Goal: Task Accomplishment & Management: Manage account settings

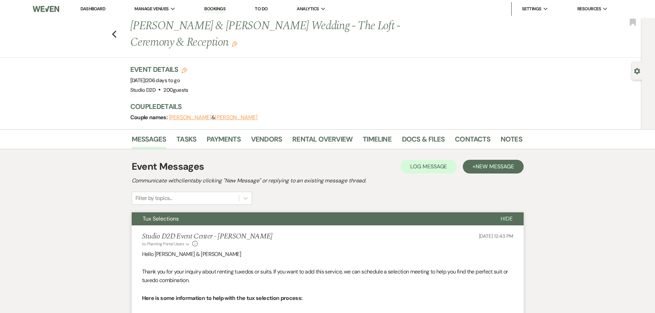
click at [211, 9] on link "Bookings" at bounding box center [214, 9] width 21 height 7
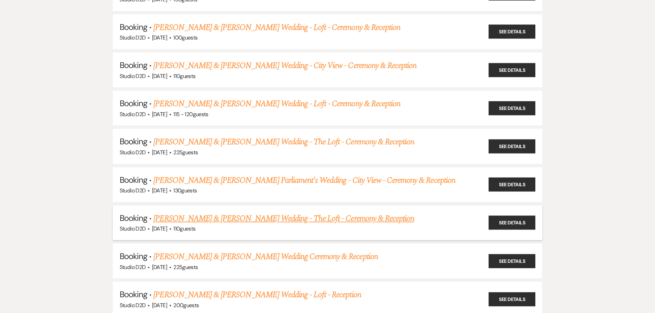
scroll to position [550, 0]
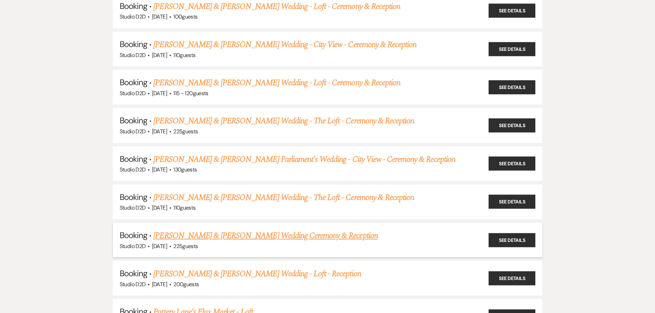
click at [219, 235] on link "[PERSON_NAME] & [PERSON_NAME] Wedding Ceremony & Reception" at bounding box center [265, 236] width 224 height 12
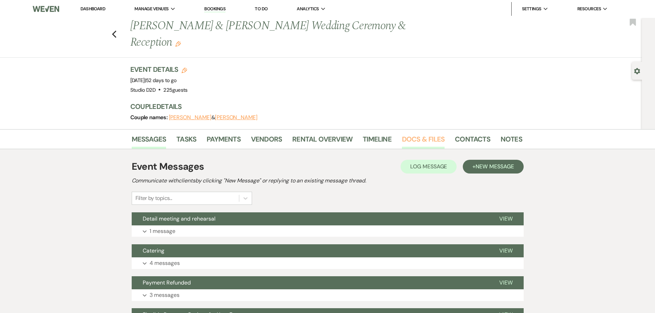
click at [409, 134] on link "Docs & Files" at bounding box center [423, 141] width 43 height 15
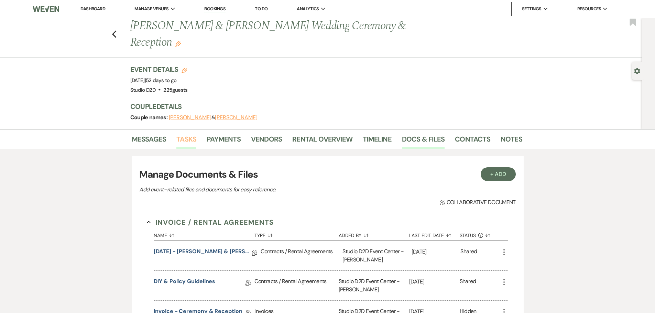
click at [187, 134] on link "Tasks" at bounding box center [186, 141] width 20 height 15
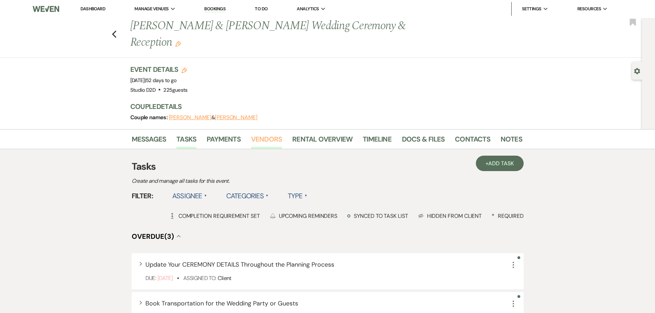
click at [271, 134] on link "Vendors" at bounding box center [266, 141] width 31 height 15
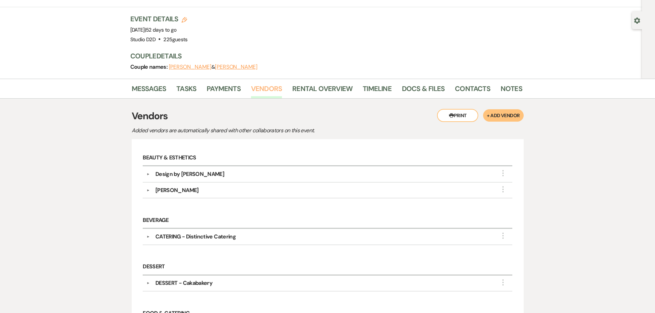
scroll to position [69, 0]
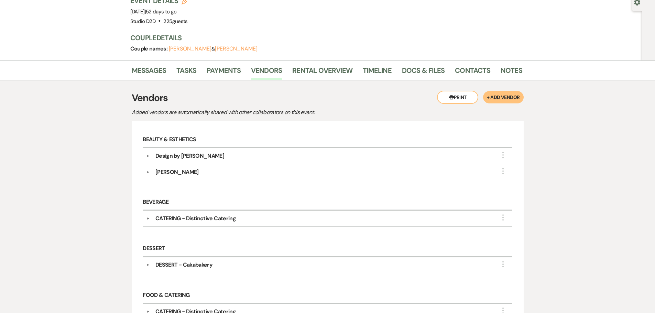
drag, startPoint x: 222, startPoint y: 141, endPoint x: 156, endPoint y: 139, distance: 65.7
click at [156, 152] on div "Design by [PERSON_NAME]" at bounding box center [329, 156] width 359 height 8
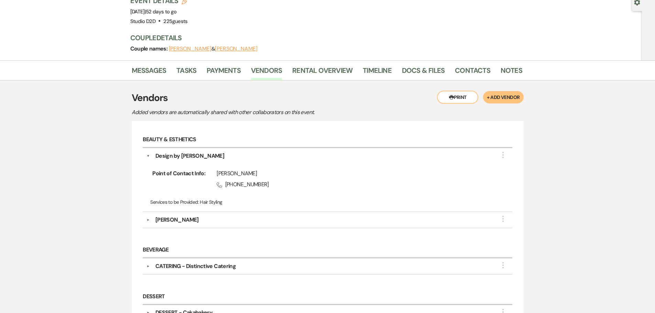
copy div "Design by [PERSON_NAME]"
click at [190, 216] on div "[PERSON_NAME]" at bounding box center [329, 220] width 359 height 8
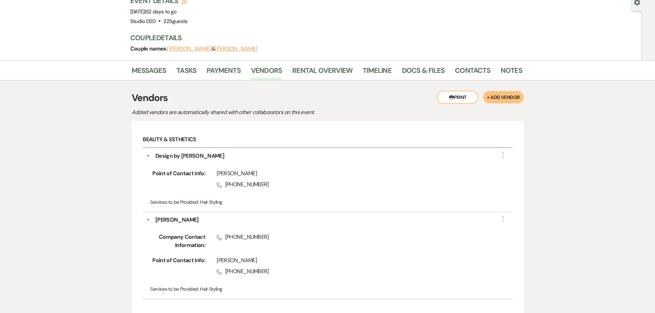
drag, startPoint x: 189, startPoint y: 203, endPoint x: 156, endPoint y: 204, distance: 33.7
click at [156, 216] on div "[PERSON_NAME]" at bounding box center [176, 220] width 43 height 8
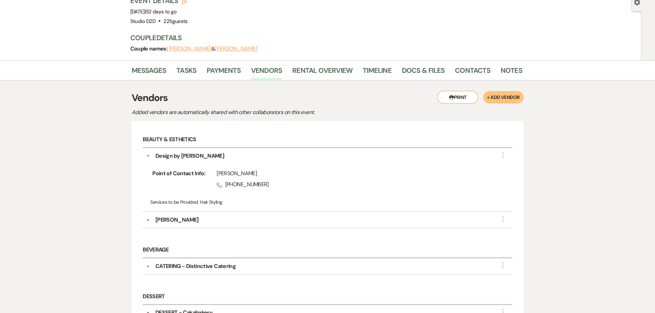
copy div "[PERSON_NAME]"
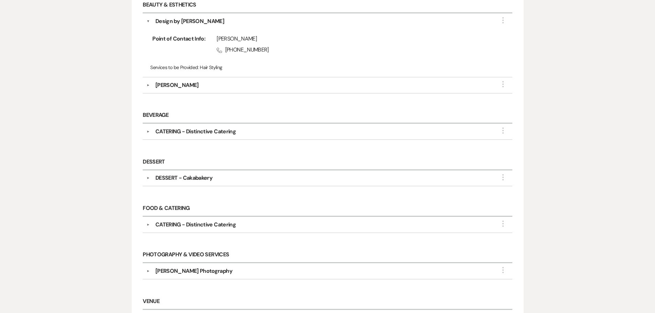
scroll to position [206, 0]
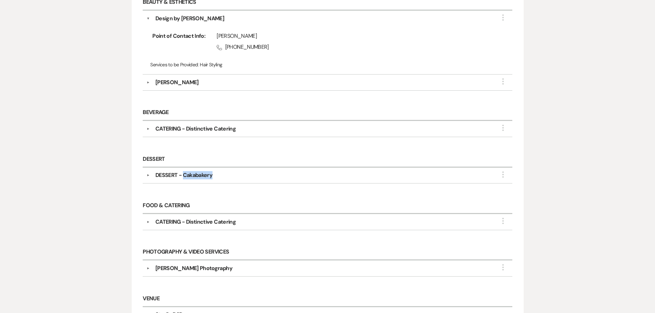
drag, startPoint x: 213, startPoint y: 159, endPoint x: 184, endPoint y: 159, distance: 28.5
click at [184, 171] on div "DESSERT - Cakabakery" at bounding box center [329, 175] width 359 height 8
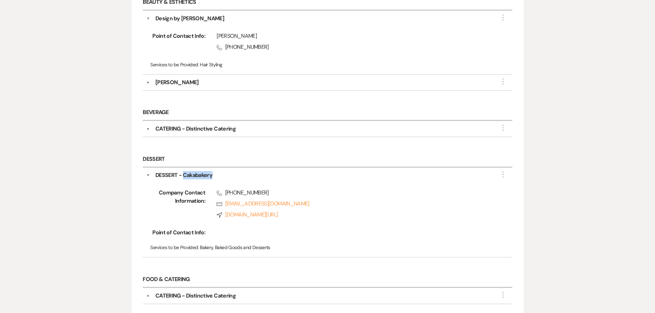
copy div "Cakabakery"
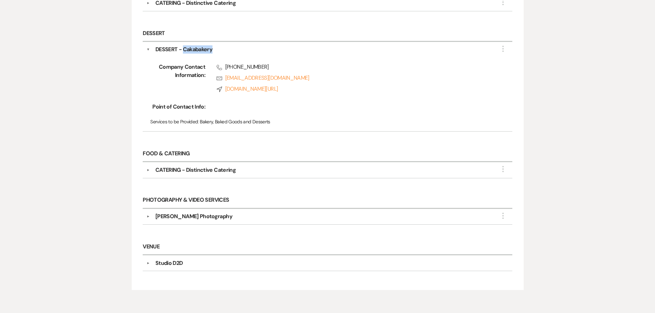
scroll to position [344, 0]
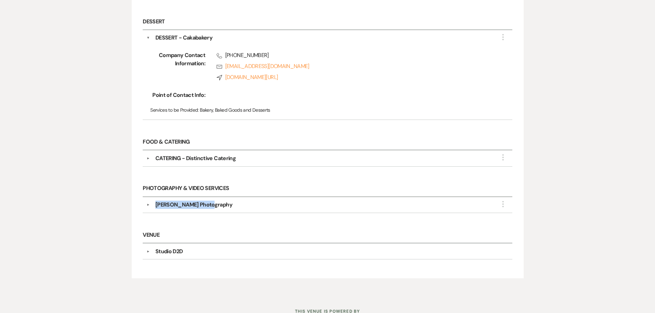
drag, startPoint x: 208, startPoint y: 189, endPoint x: 157, endPoint y: 187, distance: 51.3
click at [157, 201] on div "[PERSON_NAME] Photography" at bounding box center [329, 205] width 359 height 8
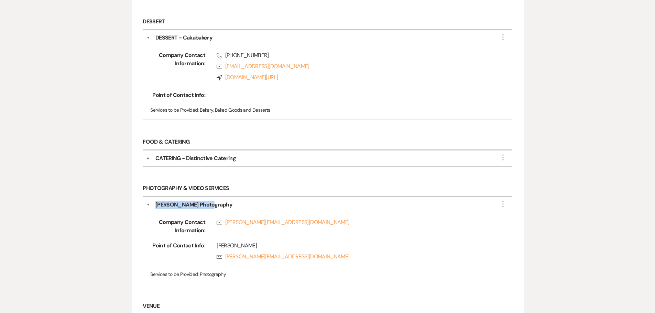
copy div "[PERSON_NAME] Photography"
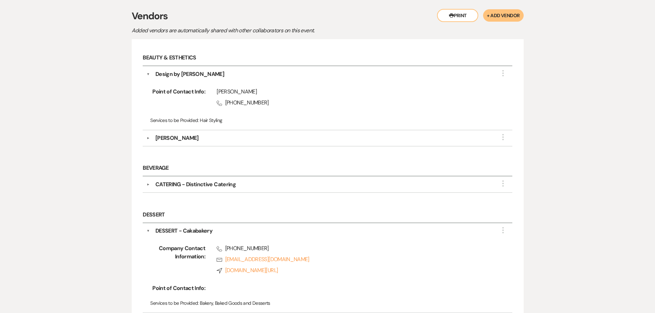
scroll to position [0, 0]
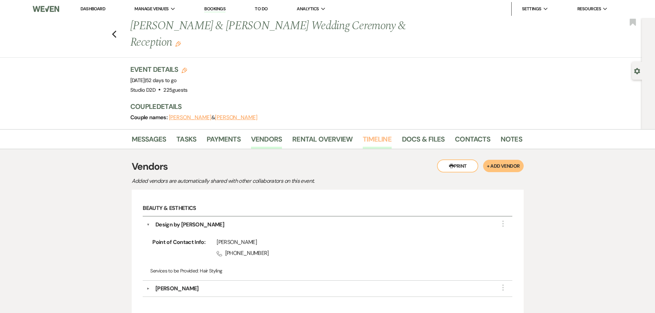
click at [377, 134] on link "Timeline" at bounding box center [377, 141] width 29 height 15
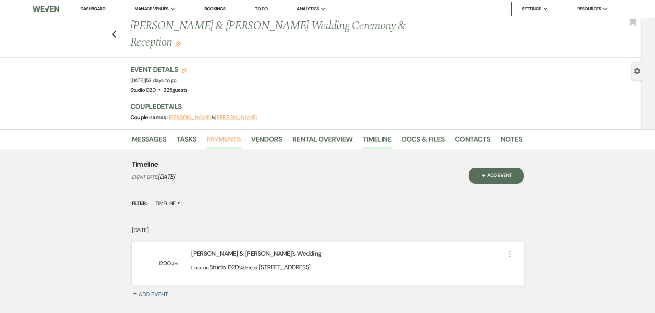
click at [231, 134] on link "Payments" at bounding box center [224, 141] width 34 height 15
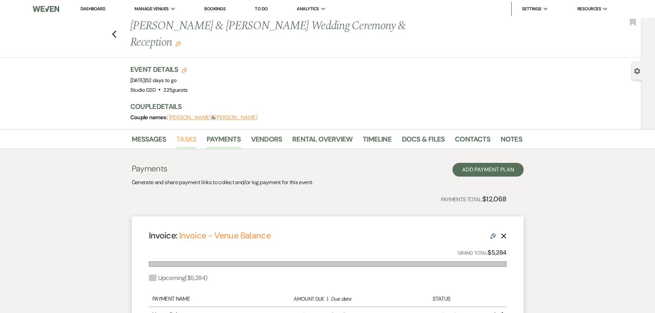
click at [183, 134] on link "Tasks" at bounding box center [186, 141] width 20 height 15
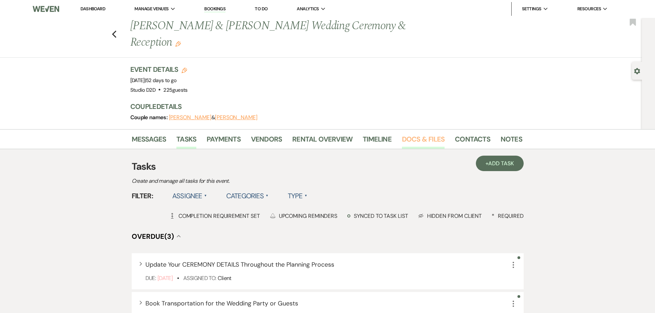
click at [412, 134] on link "Docs & Files" at bounding box center [423, 141] width 43 height 15
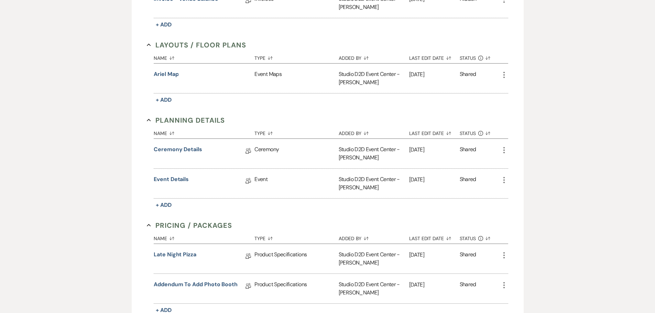
scroll to position [344, 0]
click at [186, 144] on link "Ceremony Details" at bounding box center [178, 149] width 48 height 11
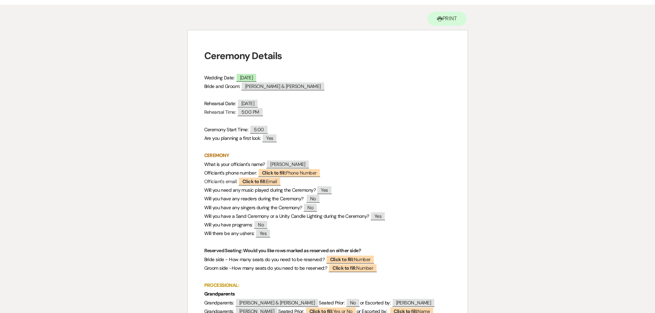
scroll to position [69, 0]
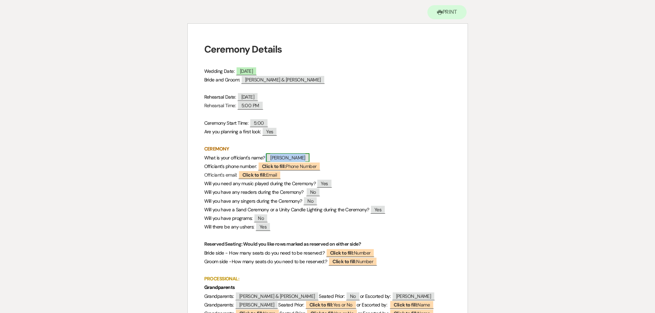
click at [287, 155] on span "[PERSON_NAME]" at bounding box center [287, 157] width 43 height 9
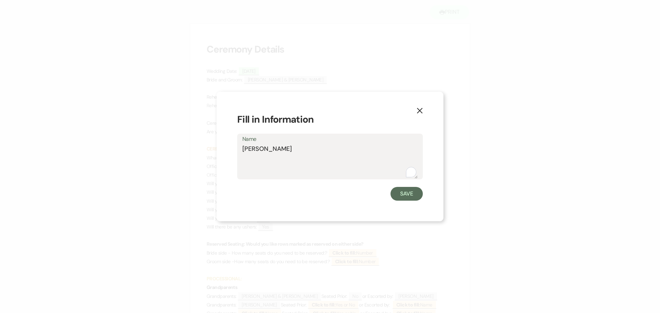
drag, startPoint x: 275, startPoint y: 148, endPoint x: 242, endPoint y: 148, distance: 33.7
click at [242, 148] on div "Name [PERSON_NAME]" at bounding box center [330, 157] width 186 height 46
click at [405, 193] on button "Save" at bounding box center [407, 194] width 32 height 14
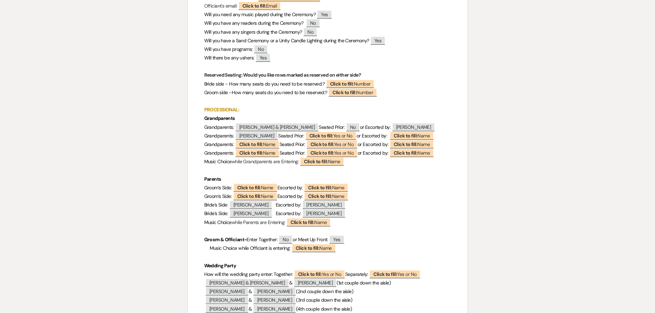
scroll to position [241, 0]
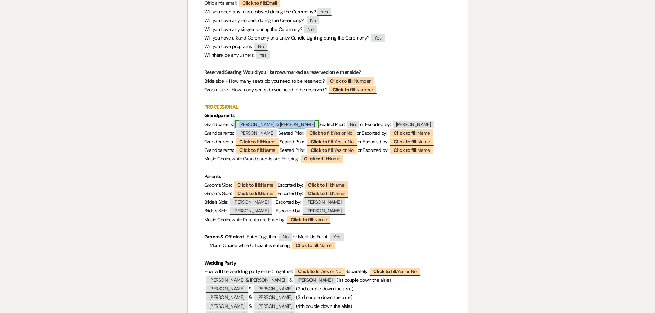
click at [263, 124] on span "[PERSON_NAME] & [PERSON_NAME]" at bounding box center [277, 124] width 84 height 9
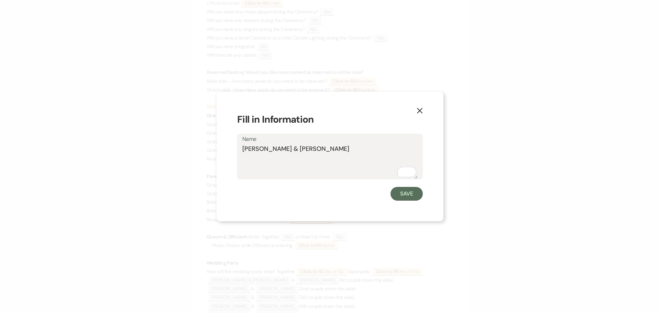
drag, startPoint x: 298, startPoint y: 149, endPoint x: 241, endPoint y: 150, distance: 57.4
click at [241, 150] on div "Name [PERSON_NAME] & [PERSON_NAME]" at bounding box center [330, 157] width 186 height 46
click at [406, 196] on button "Save" at bounding box center [407, 194] width 32 height 14
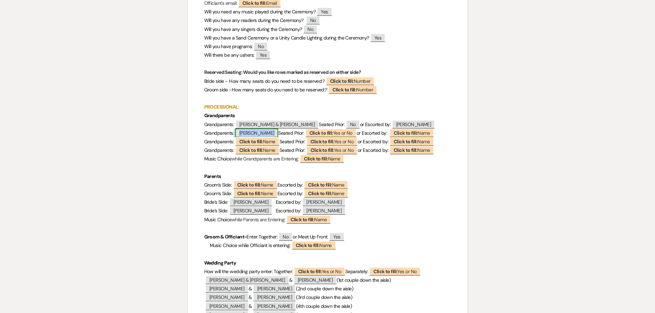
click at [260, 131] on span "[PERSON_NAME]" at bounding box center [256, 133] width 43 height 9
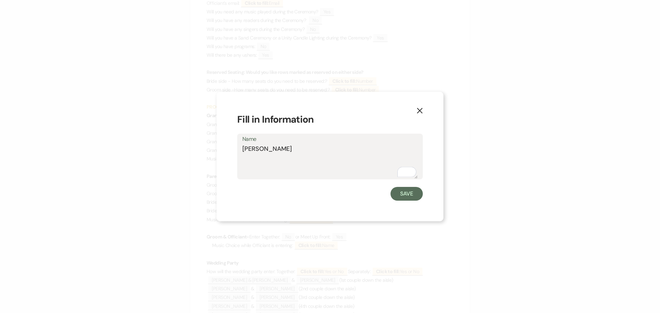
drag, startPoint x: 281, startPoint y: 149, endPoint x: 241, endPoint y: 152, distance: 39.3
click at [241, 152] on div "Name [PERSON_NAME]" at bounding box center [330, 157] width 186 height 46
click at [406, 197] on button "Save" at bounding box center [407, 194] width 32 height 14
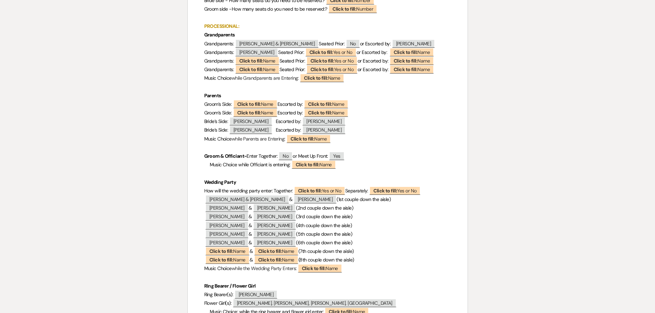
scroll to position [309, 0]
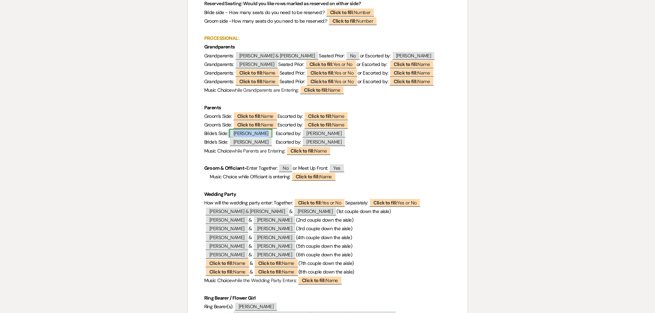
click at [247, 134] on span "[PERSON_NAME]" at bounding box center [250, 133] width 43 height 9
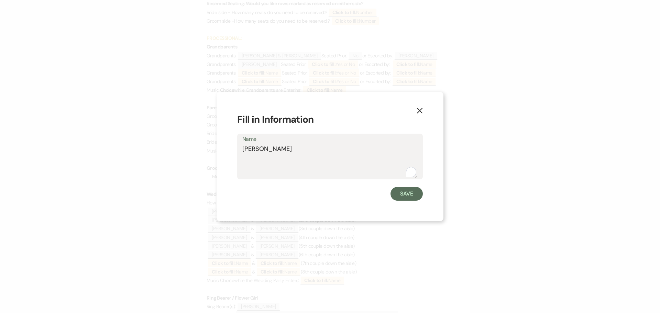
drag, startPoint x: 272, startPoint y: 151, endPoint x: 242, endPoint y: 152, distance: 30.3
click at [242, 152] on div "Name [PERSON_NAME]" at bounding box center [330, 157] width 186 height 46
click at [401, 193] on button "Save" at bounding box center [407, 194] width 32 height 14
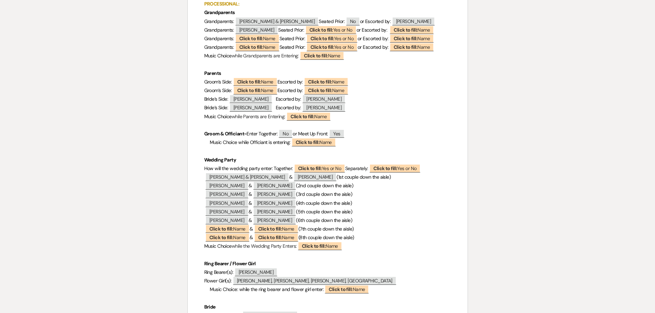
scroll to position [378, 0]
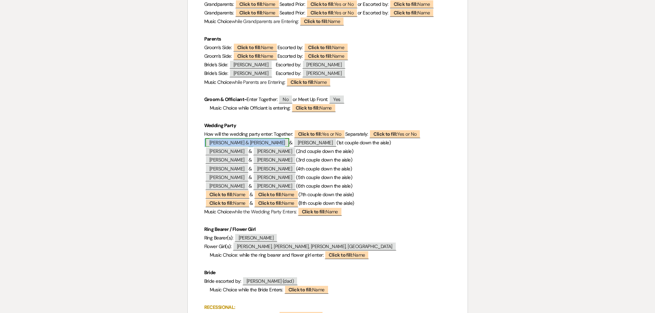
click at [250, 145] on span "[PERSON_NAME] & [PERSON_NAME]" at bounding box center [247, 142] width 84 height 9
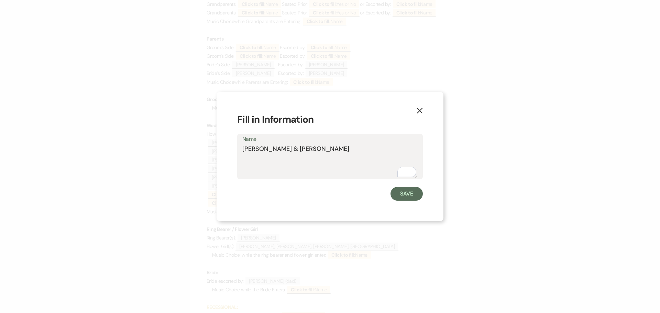
drag, startPoint x: 336, startPoint y: 149, endPoint x: 241, endPoint y: 148, distance: 94.9
click at [241, 148] on div "Name [PERSON_NAME] & [PERSON_NAME]" at bounding box center [330, 157] width 186 height 46
click at [404, 200] on button "Save" at bounding box center [407, 194] width 32 height 14
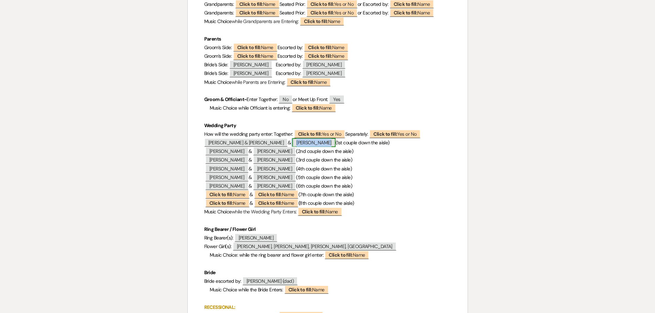
click at [293, 143] on span "[PERSON_NAME]" at bounding box center [313, 142] width 43 height 9
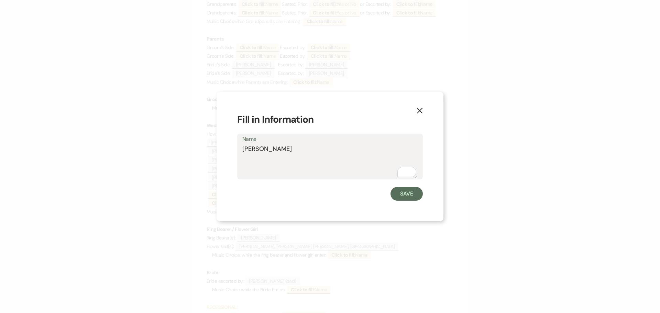
drag, startPoint x: 272, startPoint y: 150, endPoint x: 243, endPoint y: 150, distance: 28.2
click at [243, 150] on textarea "[PERSON_NAME]" at bounding box center [329, 161] width 175 height 34
click at [403, 194] on button "Save" at bounding box center [407, 194] width 32 height 14
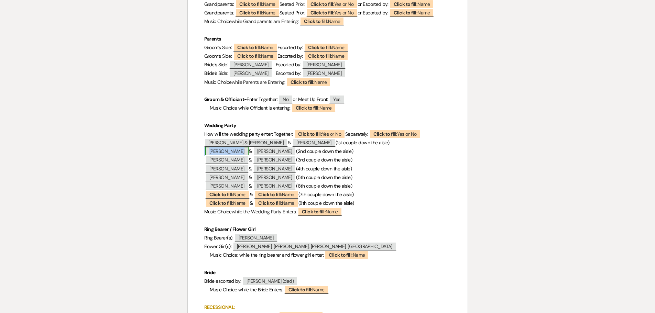
click at [234, 149] on span "[PERSON_NAME]" at bounding box center [226, 151] width 43 height 9
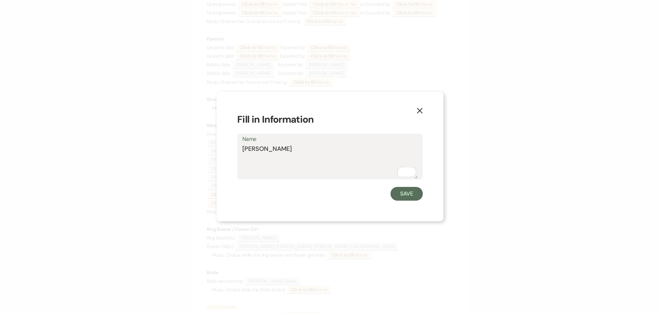
drag, startPoint x: 280, startPoint y: 149, endPoint x: 243, endPoint y: 149, distance: 36.1
click at [243, 149] on textarea "[PERSON_NAME]" at bounding box center [329, 161] width 175 height 34
click at [397, 194] on button "Save" at bounding box center [407, 194] width 32 height 14
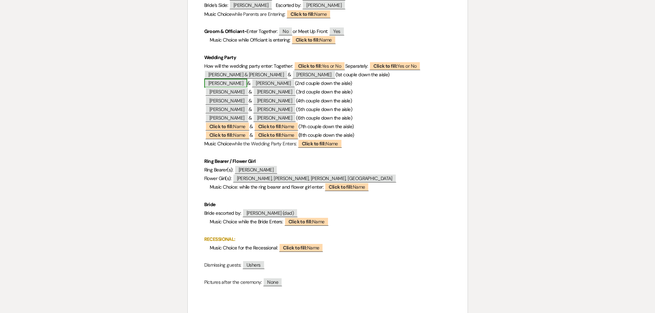
scroll to position [447, 0]
click at [226, 91] on span "[PERSON_NAME]" at bounding box center [226, 91] width 43 height 9
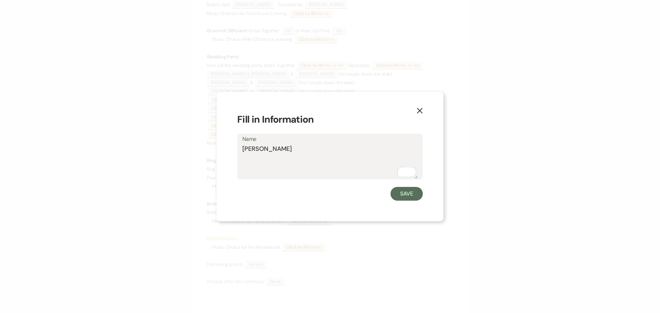
drag, startPoint x: 279, startPoint y: 148, endPoint x: 243, endPoint y: 150, distance: 36.2
click at [243, 150] on textarea "[PERSON_NAME]" at bounding box center [329, 161] width 175 height 34
click at [396, 192] on button "Save" at bounding box center [407, 194] width 32 height 14
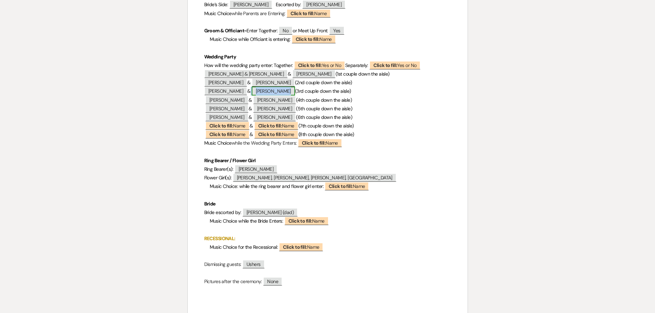
click at [276, 92] on span "[PERSON_NAME]" at bounding box center [273, 91] width 43 height 9
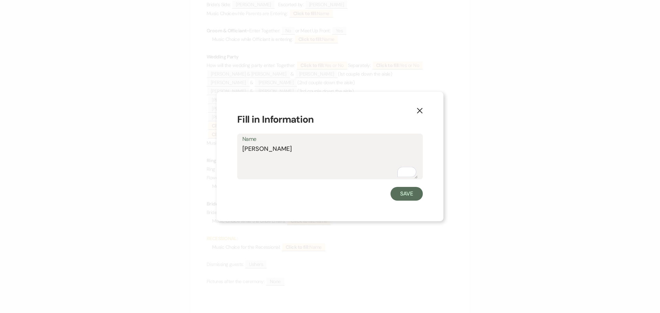
drag, startPoint x: 293, startPoint y: 150, endPoint x: 244, endPoint y: 150, distance: 49.5
click at [244, 150] on textarea "[PERSON_NAME]" at bounding box center [329, 161] width 175 height 34
click at [411, 195] on button "Save" at bounding box center [407, 194] width 32 height 14
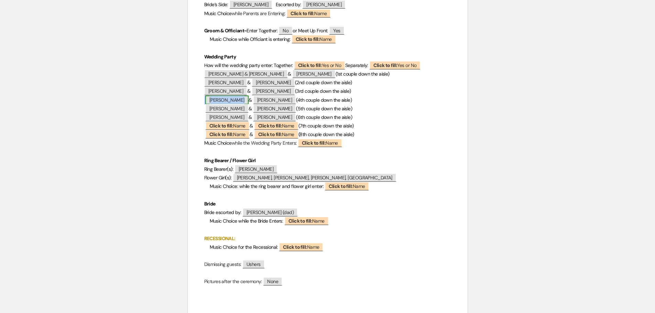
click at [227, 101] on span "[PERSON_NAME]" at bounding box center [226, 100] width 43 height 9
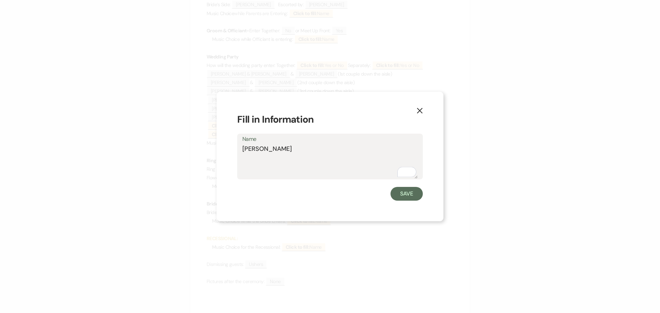
drag, startPoint x: 259, startPoint y: 150, endPoint x: 241, endPoint y: 150, distance: 17.5
click at [241, 150] on div "Name Tara Donaker" at bounding box center [330, 157] width 186 height 46
type textarea "[PERSON_NAME]"
click at [422, 111] on icon "X" at bounding box center [420, 111] width 6 height 6
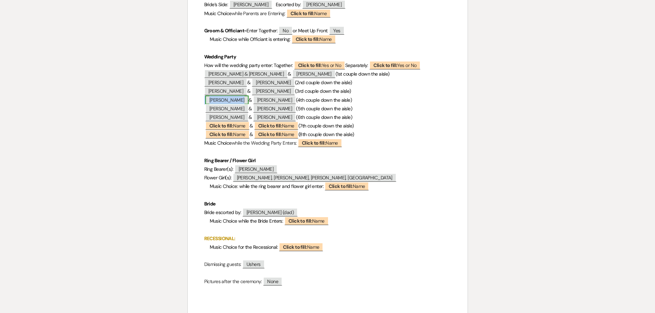
click at [233, 100] on span "[PERSON_NAME]" at bounding box center [226, 100] width 43 height 9
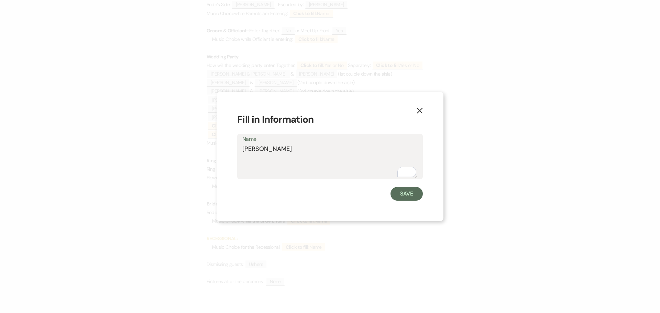
drag, startPoint x: 285, startPoint y: 148, endPoint x: 241, endPoint y: 150, distance: 43.7
click at [241, 150] on div "Name Tara Donaker" at bounding box center [330, 157] width 186 height 46
drag, startPoint x: 400, startPoint y: 193, endPoint x: 303, endPoint y: 40, distance: 181.0
click at [400, 190] on button "Save" at bounding box center [407, 194] width 32 height 14
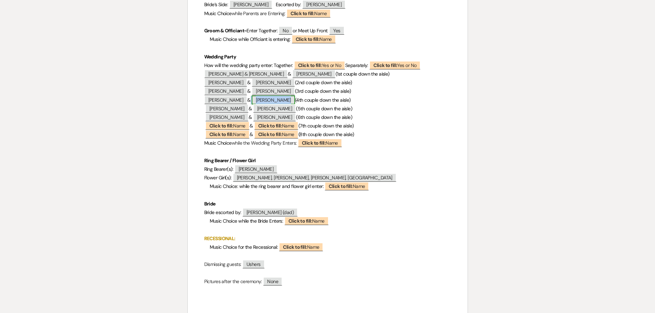
click at [262, 102] on span "[PERSON_NAME]" at bounding box center [273, 100] width 43 height 9
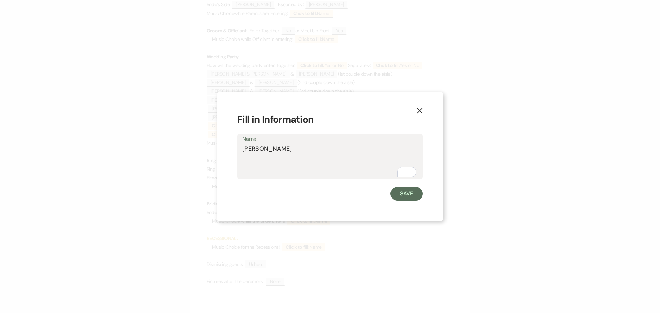
drag, startPoint x: 282, startPoint y: 150, endPoint x: 242, endPoint y: 152, distance: 39.2
click at [242, 152] on textarea "[PERSON_NAME]" at bounding box center [329, 161] width 175 height 34
click at [395, 193] on button "Save" at bounding box center [407, 194] width 32 height 14
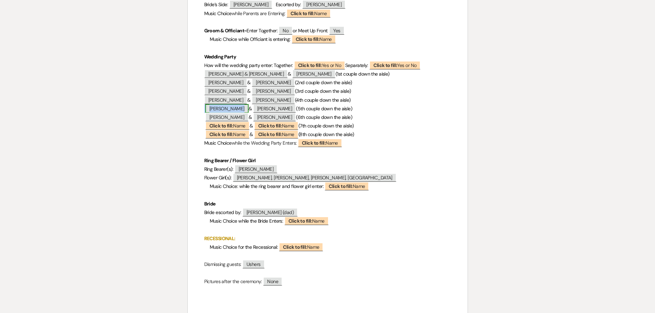
click at [230, 107] on span "[PERSON_NAME]" at bounding box center [226, 108] width 43 height 9
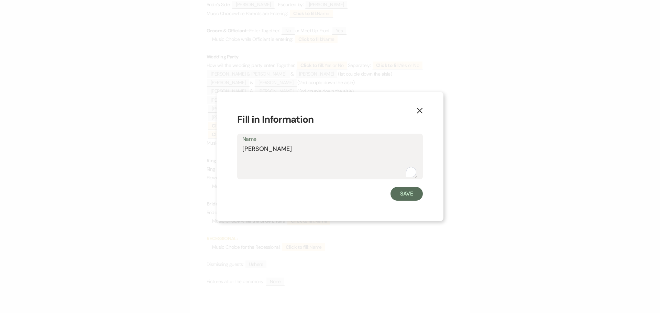
drag, startPoint x: 276, startPoint y: 151, endPoint x: 240, endPoint y: 150, distance: 36.4
click at [240, 150] on div "Name Morgan Long" at bounding box center [330, 157] width 186 height 46
click at [399, 197] on button "Save" at bounding box center [407, 194] width 32 height 14
drag, startPoint x: 259, startPoint y: 152, endPoint x: 241, endPoint y: 152, distance: 17.5
click at [241, 152] on div "Name Brett Frieze" at bounding box center [330, 157] width 186 height 46
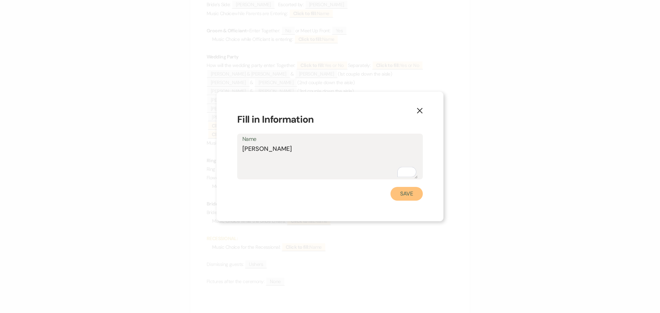
click at [399, 193] on button "Save" at bounding box center [407, 194] width 32 height 14
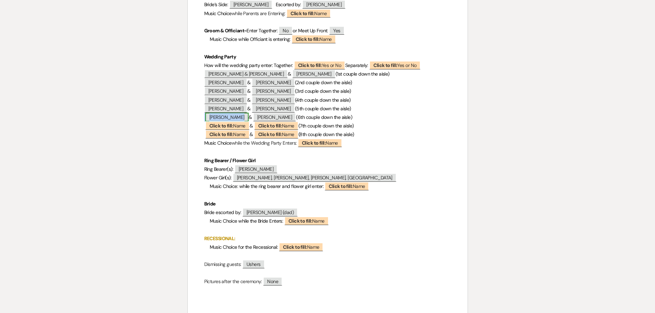
click at [223, 118] on span "[PERSON_NAME]" at bounding box center [226, 117] width 43 height 9
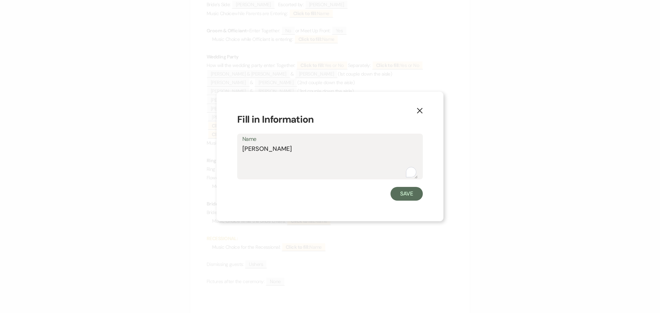
drag, startPoint x: 288, startPoint y: 146, endPoint x: 240, endPoint y: 149, distance: 48.6
click at [241, 149] on div "Name Lindsey Peters" at bounding box center [330, 157] width 186 height 46
drag, startPoint x: 405, startPoint y: 189, endPoint x: 307, endPoint y: 62, distance: 161.3
click at [403, 186] on form "Fill in Information Name Lindsey Peters Save" at bounding box center [330, 156] width 186 height 88
click at [402, 193] on button "Save" at bounding box center [407, 194] width 32 height 14
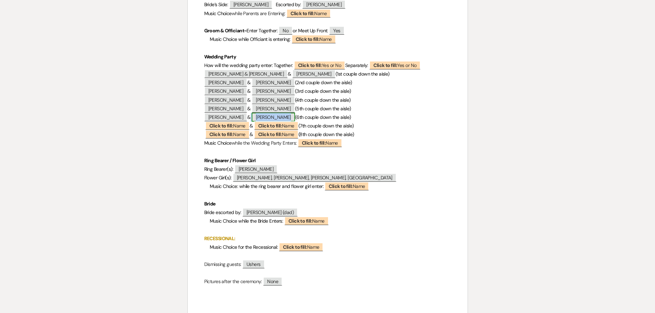
click at [268, 116] on span "[PERSON_NAME]" at bounding box center [273, 117] width 43 height 9
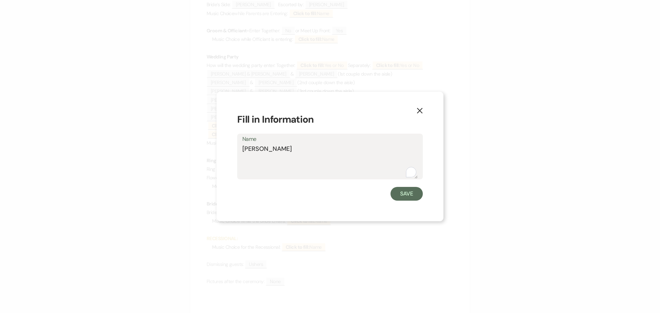
drag, startPoint x: 288, startPoint y: 150, endPoint x: 241, endPoint y: 150, distance: 46.4
click at [241, 150] on div "Name Brendan Long" at bounding box center [330, 157] width 186 height 46
type textarea "[PERSON_NAME]"
click at [403, 197] on button "Save" at bounding box center [407, 194] width 32 height 14
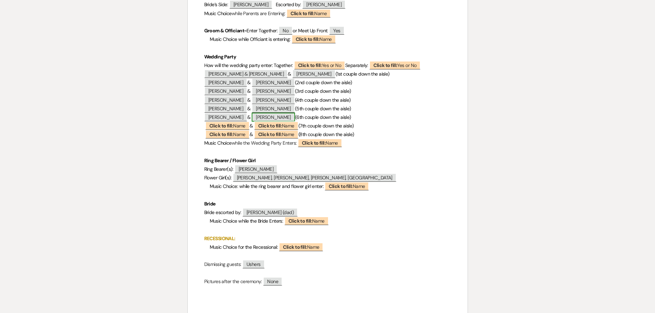
click at [286, 117] on span "[PERSON_NAME]" at bounding box center [273, 117] width 43 height 9
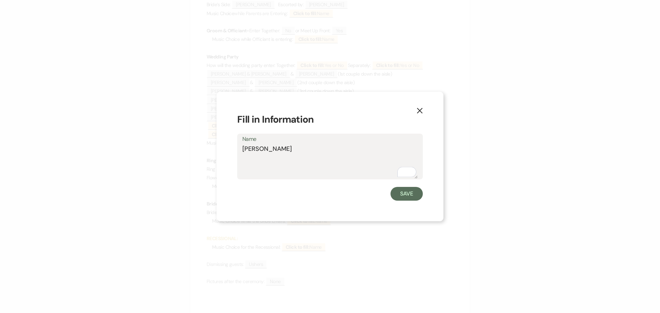
drag, startPoint x: 258, startPoint y: 149, endPoint x: 241, endPoint y: 150, distance: 16.9
click at [241, 150] on div "Name Lindsey Peters" at bounding box center [330, 157] width 186 height 46
drag, startPoint x: 272, startPoint y: 150, endPoint x: 242, endPoint y: 149, distance: 30.0
click at [242, 149] on div "Name Brendon Long" at bounding box center [330, 157] width 186 height 46
type textarea "Brendon Long"
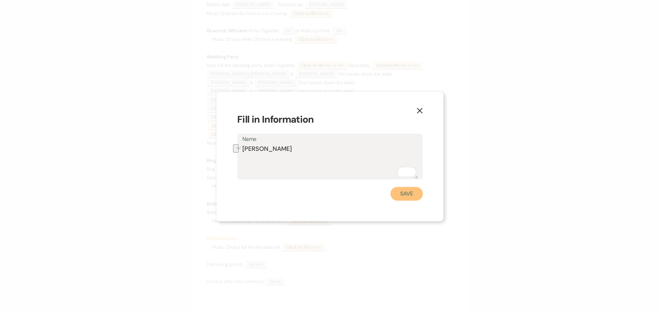
click at [411, 195] on button "Save" at bounding box center [407, 194] width 32 height 14
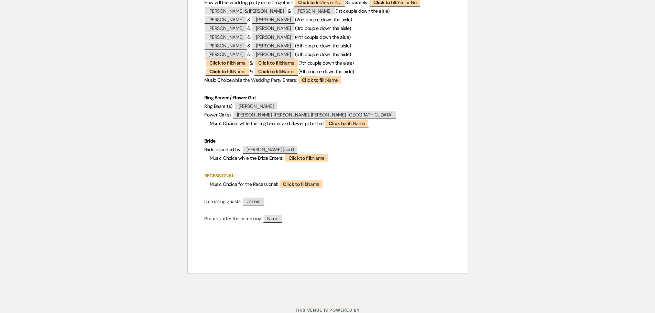
scroll to position [516, 0]
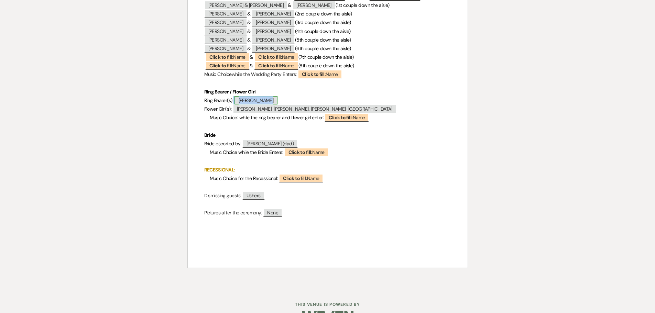
click at [243, 101] on span "[PERSON_NAME]" at bounding box center [256, 100] width 43 height 9
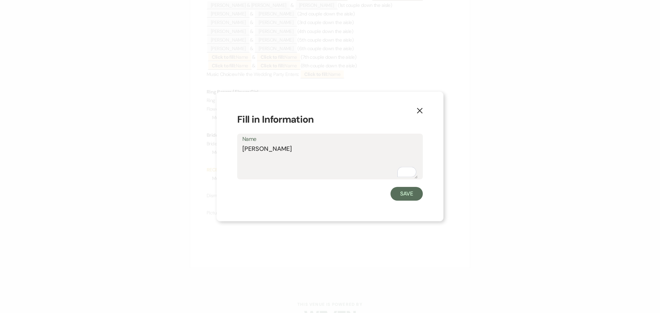
drag, startPoint x: 268, startPoint y: 146, endPoint x: 235, endPoint y: 145, distance: 33.0
click at [235, 145] on div "X Fill in Information Name Wilder Save" at bounding box center [330, 157] width 227 height 130
click at [399, 196] on button "Save" at bounding box center [407, 194] width 32 height 14
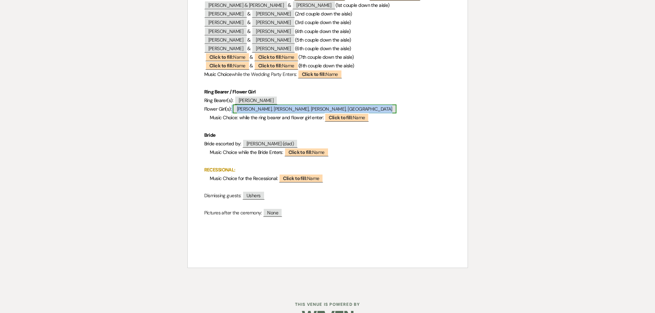
click at [279, 107] on span "[PERSON_NAME], [PERSON_NAME], [PERSON_NAME], [GEOGRAPHIC_DATA]" at bounding box center [315, 109] width 164 height 9
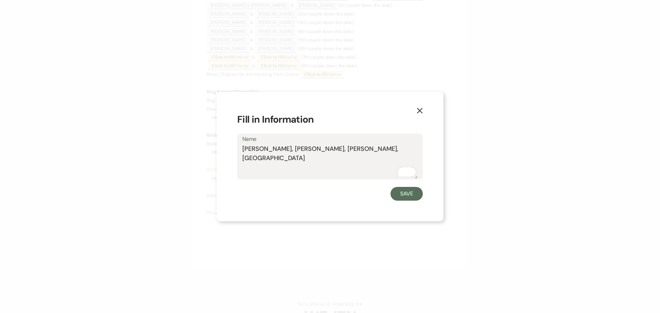
drag, startPoint x: 318, startPoint y: 150, endPoint x: 243, endPoint y: 148, distance: 75.0
click at [243, 148] on textarea "[PERSON_NAME], [PERSON_NAME], [PERSON_NAME], [GEOGRAPHIC_DATA]" at bounding box center [329, 161] width 175 height 34
click at [414, 193] on button "Save" at bounding box center [407, 194] width 32 height 14
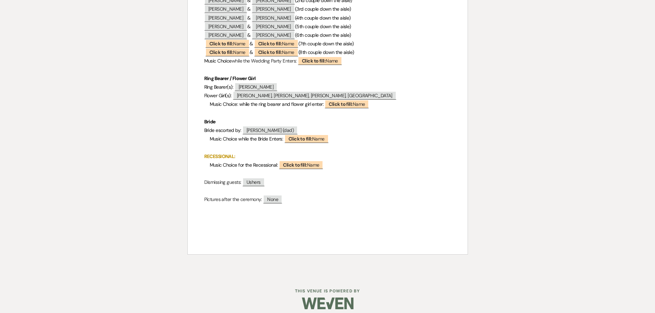
scroll to position [536, 0]
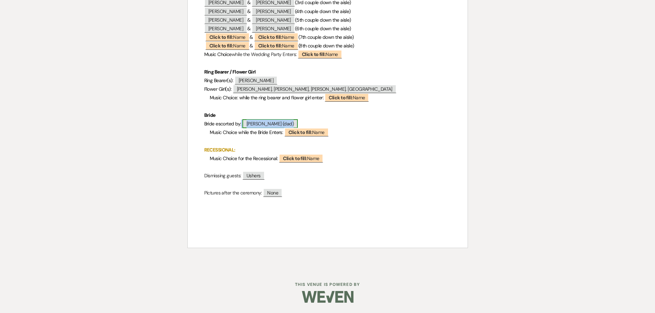
click at [271, 123] on span "[PERSON_NAME] (dad)" at bounding box center [269, 123] width 55 height 9
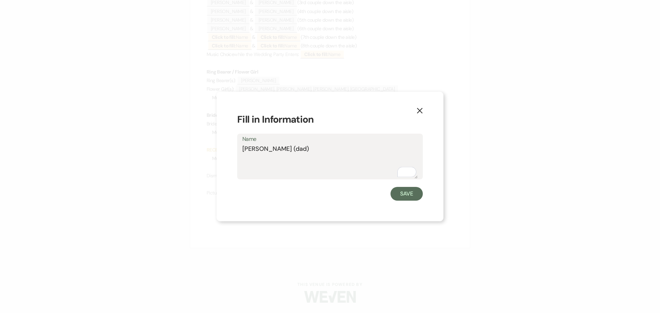
drag, startPoint x: 297, startPoint y: 147, endPoint x: 242, endPoint y: 148, distance: 55.0
click at [242, 148] on div "Name Mike Peters (dad)" at bounding box center [330, 157] width 186 height 46
click at [407, 196] on button "Save" at bounding box center [407, 194] width 32 height 14
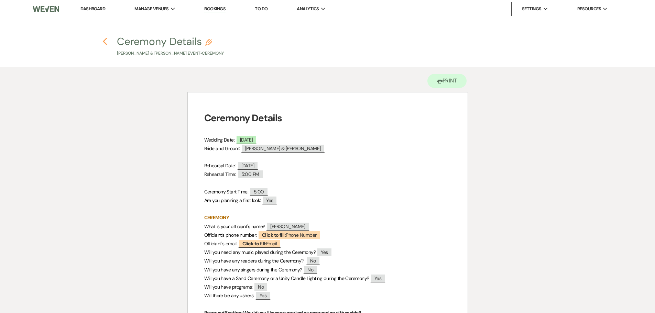
click at [105, 41] on icon "Previous" at bounding box center [104, 41] width 5 height 8
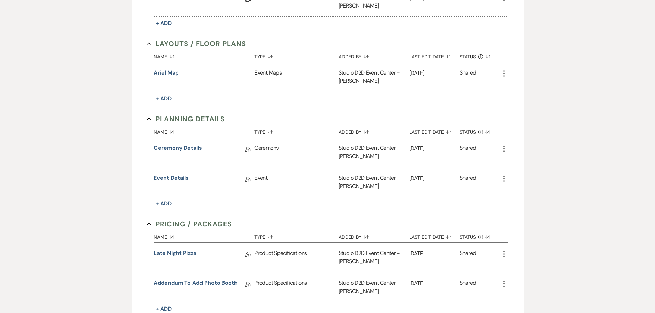
click at [172, 174] on link "Event Details" at bounding box center [171, 179] width 35 height 11
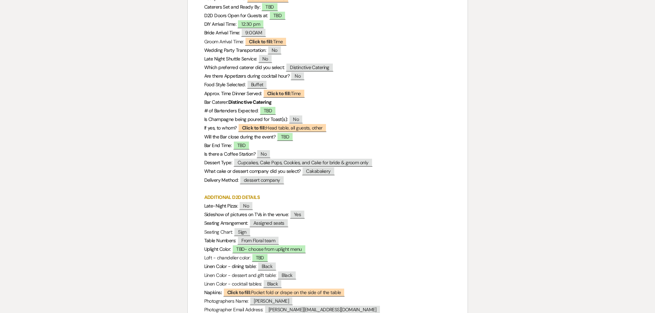
scroll to position [241, 0]
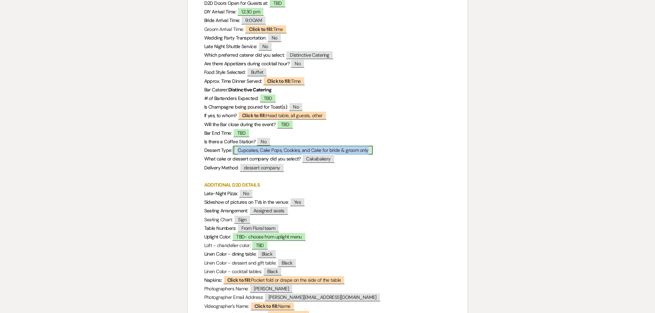
click at [260, 153] on span "Cupcakes, Cake Pops, Cookies, and Cake for bride & groom only" at bounding box center [302, 150] width 139 height 9
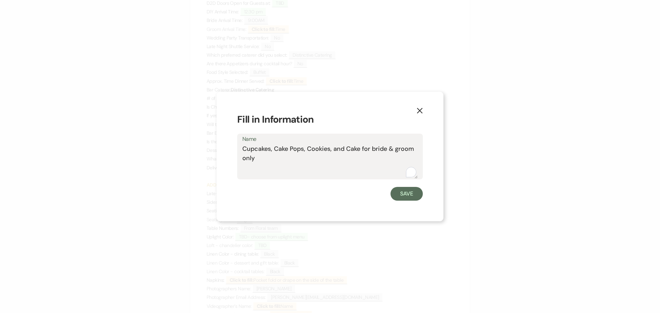
drag, startPoint x: 258, startPoint y: 160, endPoint x: 241, endPoint y: 149, distance: 20.3
click at [241, 149] on div "Name Cupcakes, Cake Pops, Cookies, and Cake for bride & groom only" at bounding box center [330, 157] width 186 height 46
click at [398, 190] on button "Save" at bounding box center [407, 194] width 32 height 14
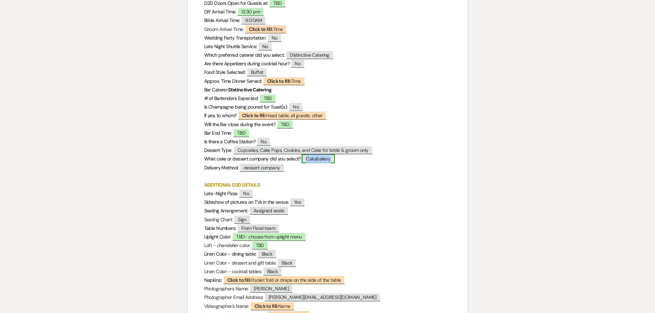
click at [325, 161] on span "Cakabakery" at bounding box center [318, 158] width 33 height 9
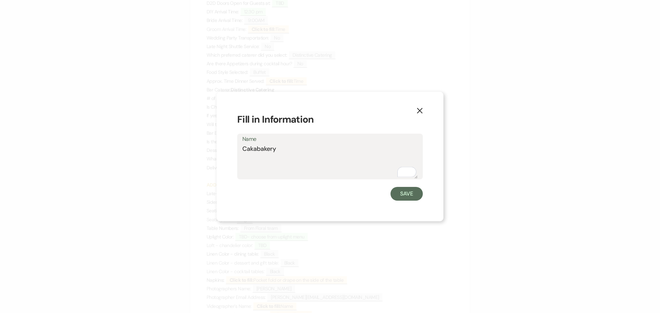
drag, startPoint x: 275, startPoint y: 148, endPoint x: 242, endPoint y: 150, distance: 32.4
click at [242, 150] on textarea "Cakabakery" at bounding box center [329, 161] width 175 height 34
click at [408, 193] on button "Save" at bounding box center [407, 194] width 32 height 14
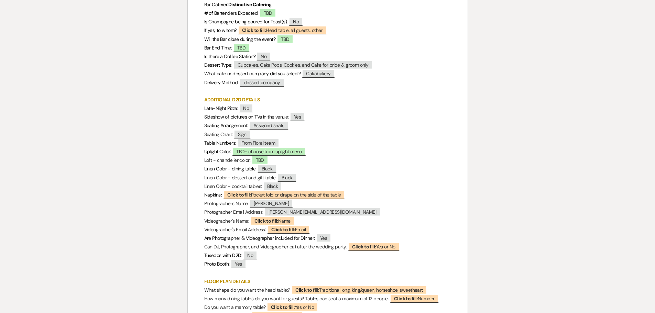
scroll to position [344, 0]
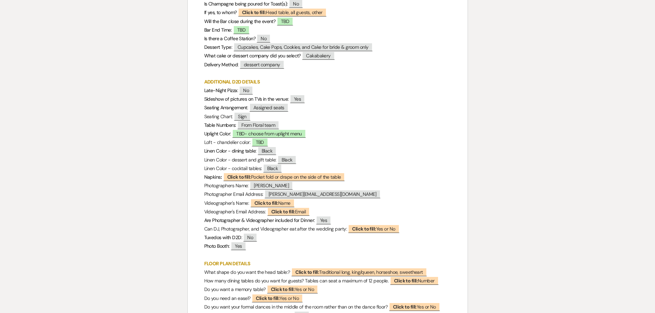
drag, startPoint x: 137, startPoint y: 127, endPoint x: 166, endPoint y: 66, distance: 67.7
click at [137, 127] on div "Printer Print Add Photo + Insert Field Expand Standard Field Smart Field Signat…" at bounding box center [327, 57] width 495 height 668
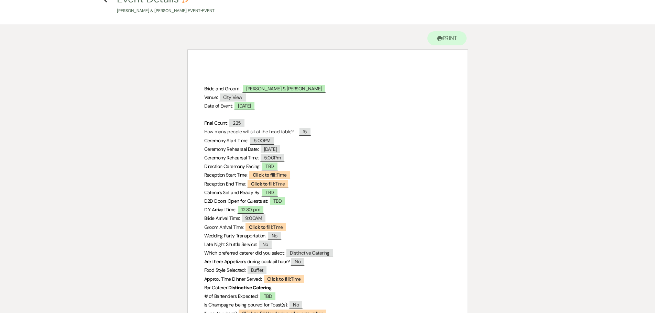
scroll to position [0, 0]
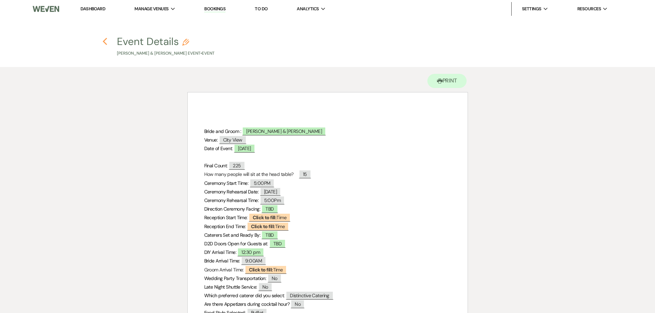
click at [106, 43] on use "button" at bounding box center [105, 42] width 4 height 8
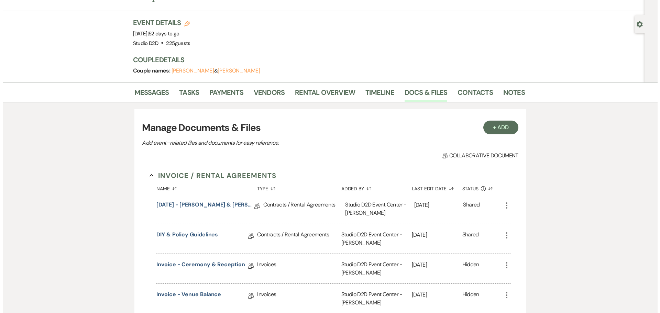
scroll to position [34, 0]
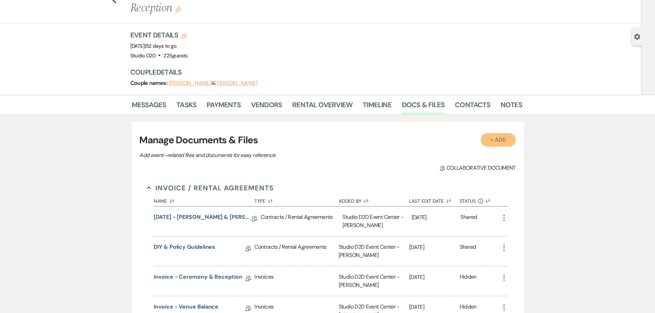
click at [491, 133] on button "+ Add" at bounding box center [498, 140] width 35 height 14
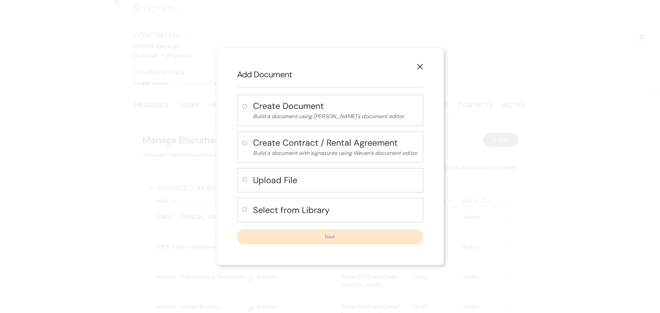
click at [269, 209] on h4 "Select from Library" at bounding box center [335, 210] width 165 height 12
radio input "true"
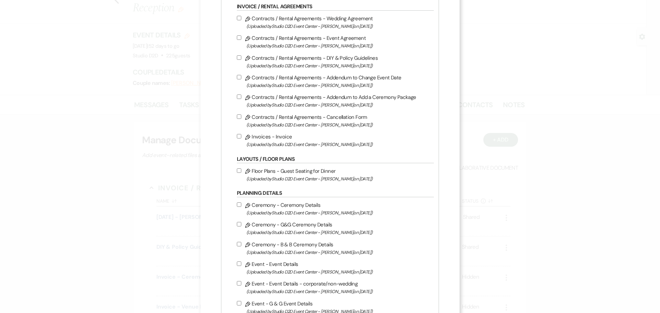
scroll to position [206, 0]
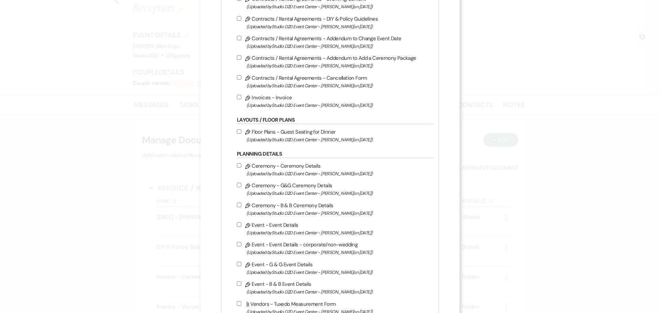
click at [293, 132] on label "Pencil Floor Plans - Guest Seating for Dinner (Uploaded by Studio D2D Event Cen…" at bounding box center [334, 136] width 194 height 16
click at [241, 132] on input "Pencil Floor Plans - Guest Seating for Dinner (Uploaded by Studio D2D Event Cen…" at bounding box center [239, 131] width 4 height 4
checkbox input "true"
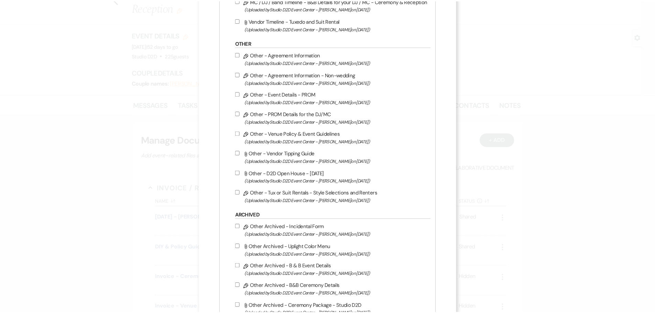
scroll to position [1146, 0]
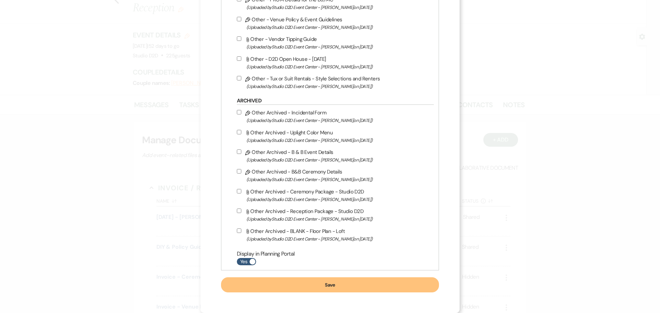
click at [372, 287] on button "Save" at bounding box center [330, 284] width 218 height 15
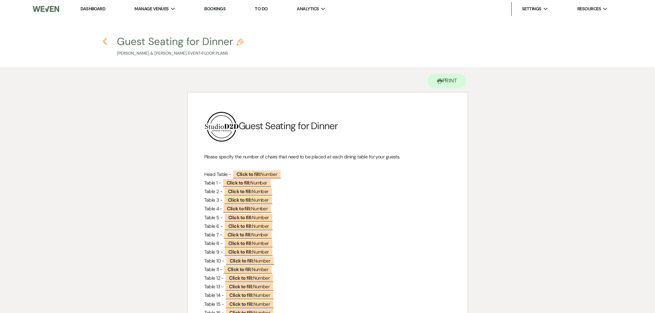
click at [107, 43] on icon "Previous" at bounding box center [104, 41] width 5 height 8
